Goal: Use online tool/utility: Utilize a website feature to perform a specific function

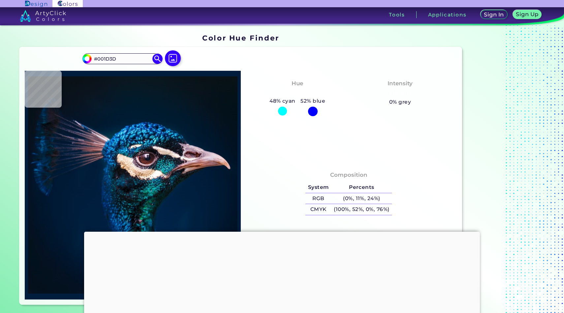
type input "#001f3e"
type input "#001F3E"
type input "#001d3d"
type input "#001D3D"
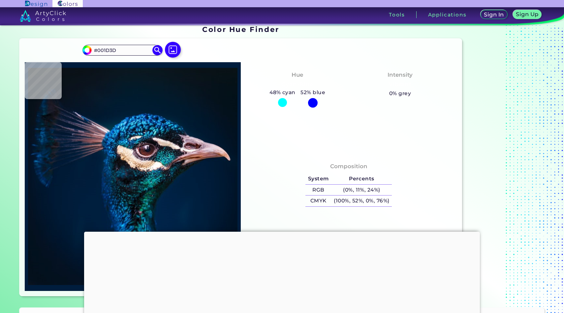
type input "#001d3b"
type input "#001D3B"
type input "#001c3a"
type input "#001C3A"
type input "#011c3a"
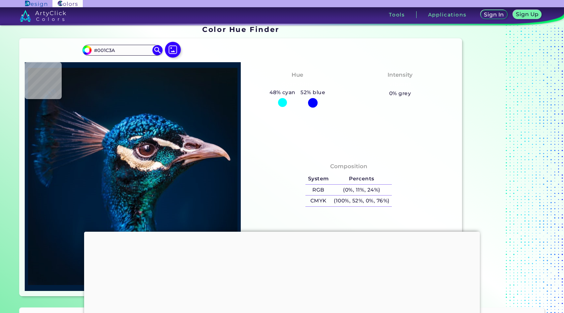
type input "#011C3A"
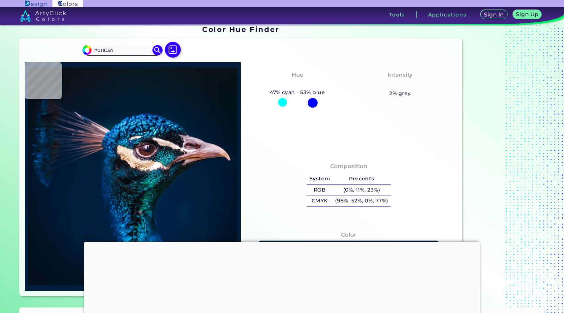
type input "#001b38"
type input "#001B38"
type input "#001b37"
type input "#001B37"
type input "#001b36"
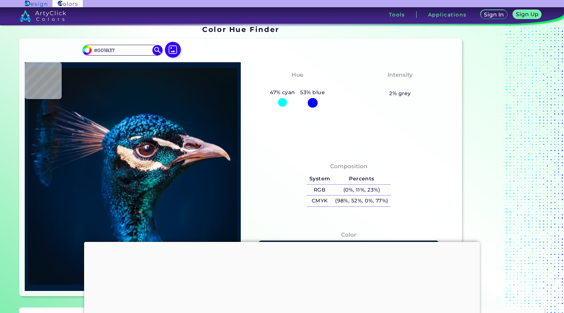
type input "#001B36"
type input "#001a35"
type input "#001A35"
type input "#001b38"
type input "#001B38"
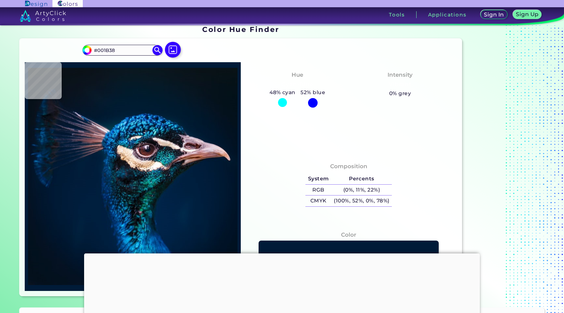
type input "#011c3a"
type input "#011C3A"
type input "#011c39"
type input "#011C39"
type input "#011c3a"
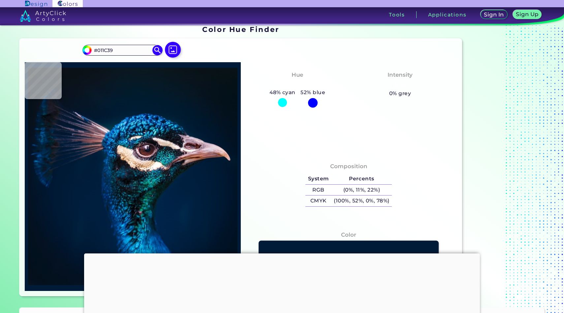
type input "#011C3A"
type input "#011c39"
type input "#011C39"
type input "#011c3a"
type input "#011C3A"
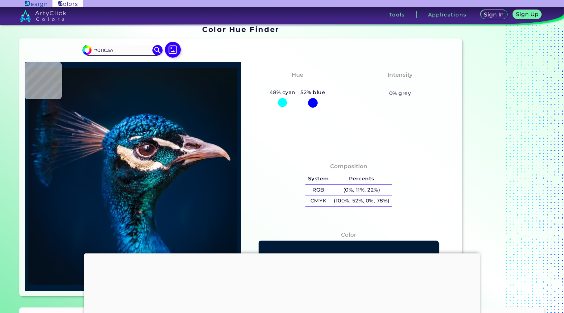
type input "#021b3a"
type input "#021B3A"
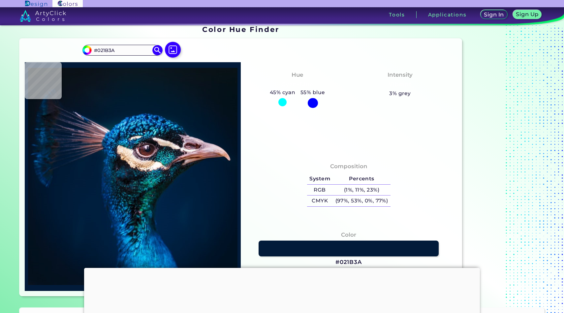
type input "#011c39"
type input "#011C39"
type input "#011c3a"
type input "#011C3A"
type input "#001d3b"
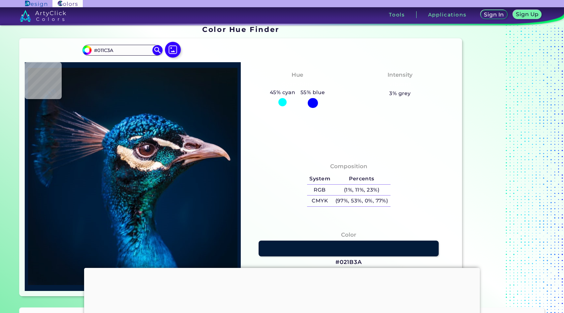
type input "#001D3B"
type input "#001f3e"
type input "#001F3E"
type input "#002e5f"
type input "#002E5F"
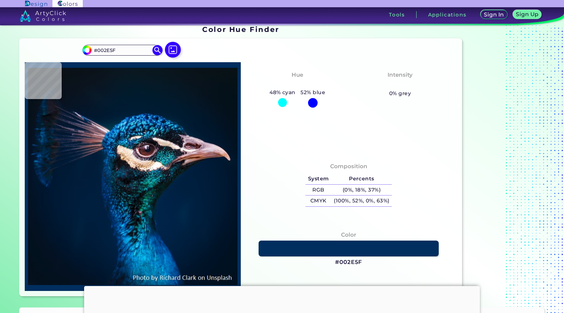
type input "#002d53"
type input "#002D53"
type input "#003768"
type input "#0b3e5d"
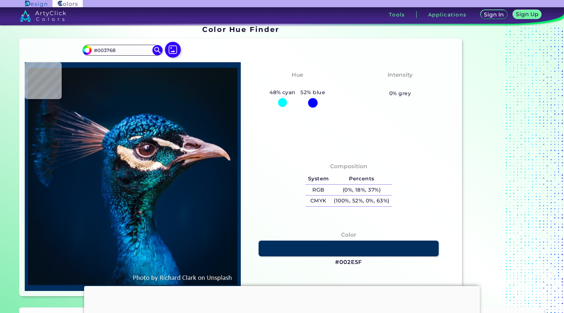
type input "#0B3E5D"
type input "#01384b"
type input "#01384B"
type input "#0c1722"
type input "#0C1722"
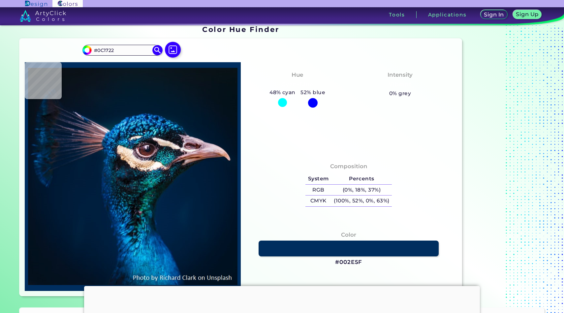
type input "#0d1e2f"
type input "#0D1E2F"
type input "#001d2b"
type input "#001D2B"
type input "#09141a"
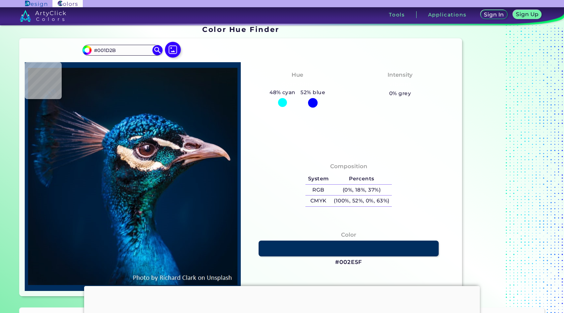
type input "#09141A"
type input "#07131a"
type input "#07131A"
type input "#0d1a23"
type input "#0D1A23"
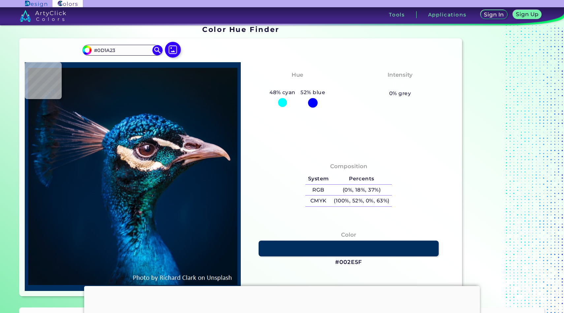
type input "#05141b"
type input "#05141B"
type input "#0d485a"
type input "#0D485A"
type input "#001c2b"
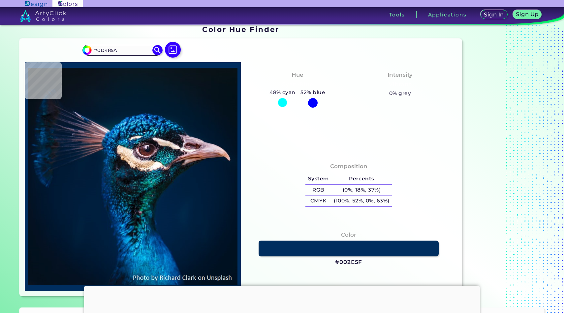
type input "#001C2B"
type input "#011f2b"
type input "#011F2B"
type input "#001524"
